Goal: Task Accomplishment & Management: Use online tool/utility

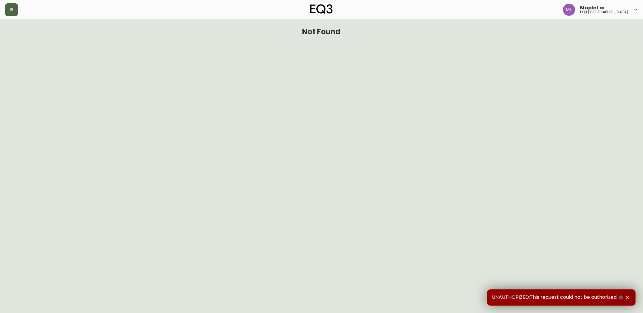
click at [8, 8] on button "button" at bounding box center [11, 9] width 13 height 13
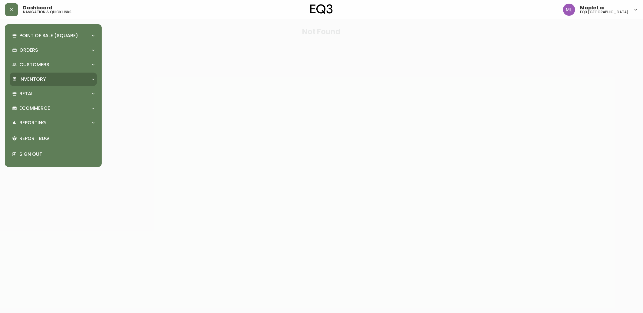
click at [58, 79] on div "Inventory" at bounding box center [50, 79] width 76 height 7
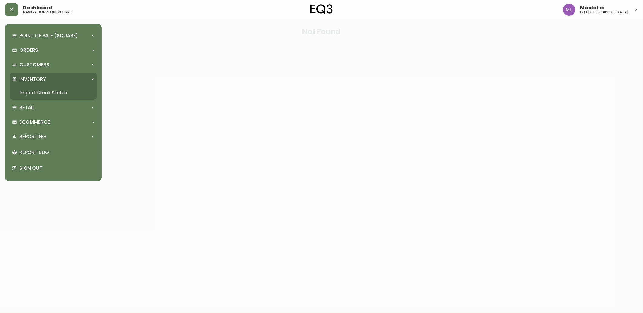
click at [45, 79] on p "Inventory" at bounding box center [32, 79] width 27 height 7
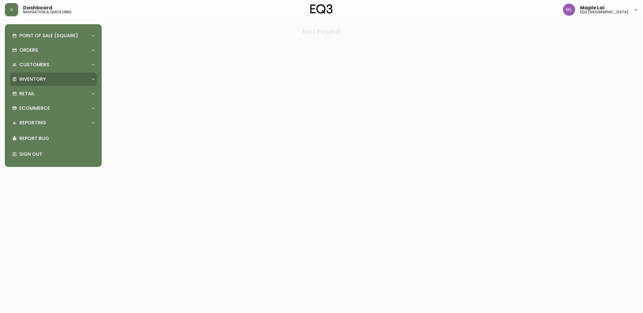
click at [47, 78] on div "Inventory" at bounding box center [50, 79] width 76 height 7
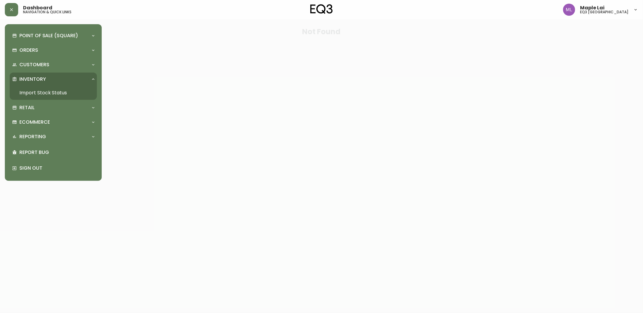
click at [56, 88] on link "Import Stock Status" at bounding box center [53, 93] width 87 height 14
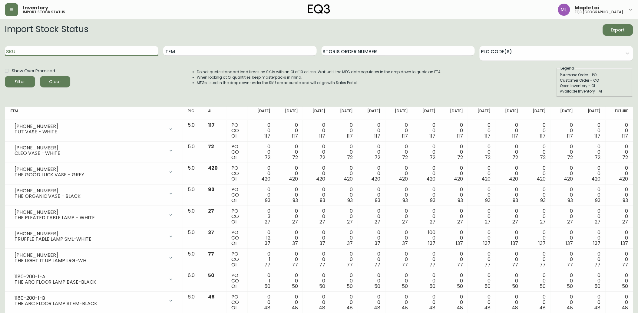
click at [92, 48] on input "SKU" at bounding box center [81, 51] width 153 height 10
click at [96, 50] on input "SKU" at bounding box center [81, 51] width 153 height 10
paste input "7060-306-1-B"
type input "7060-306-1-B"
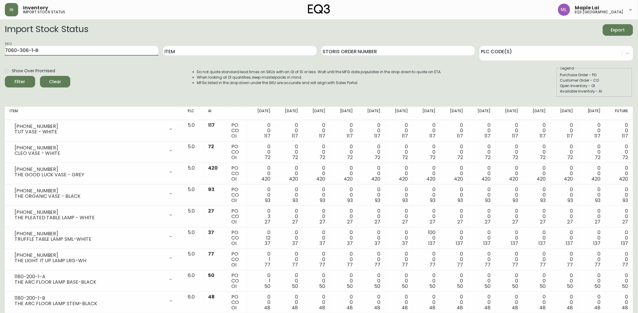
click at [5, 76] on button "Filter" at bounding box center [20, 81] width 30 height 11
